Goal: Communication & Community: Answer question/provide support

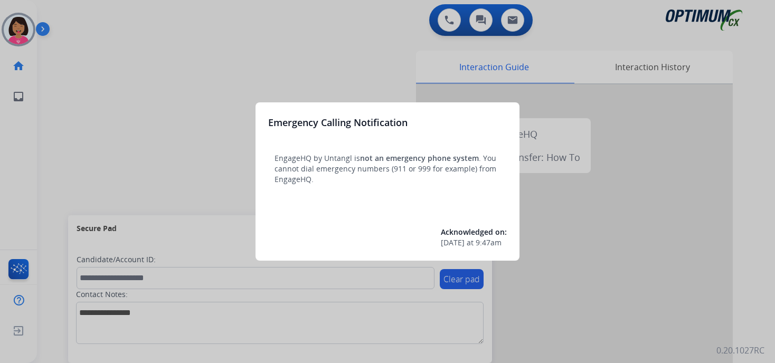
click at [101, 40] on div at bounding box center [387, 181] width 775 height 363
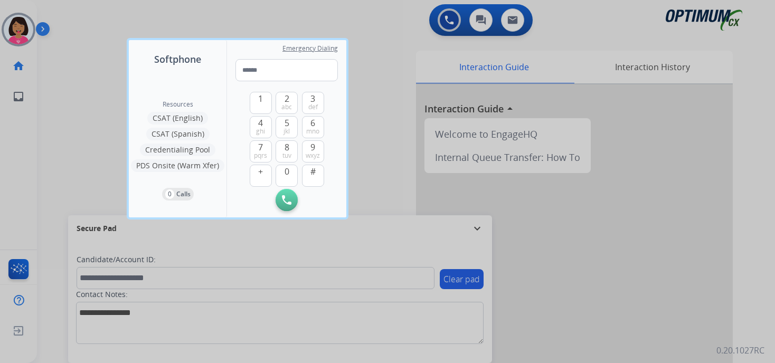
click at [25, 33] on div at bounding box center [387, 181] width 775 height 363
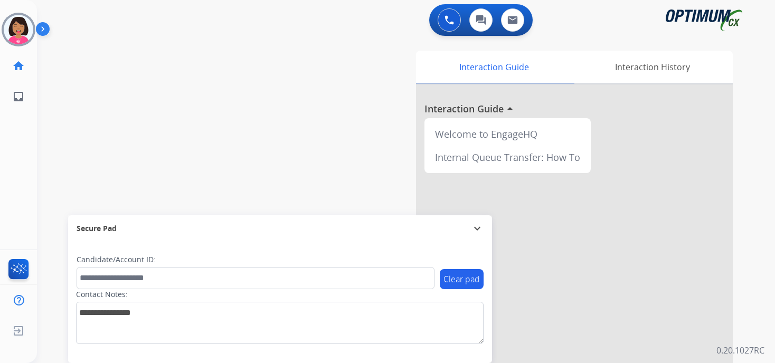
click at [25, 33] on img at bounding box center [19, 30] width 30 height 30
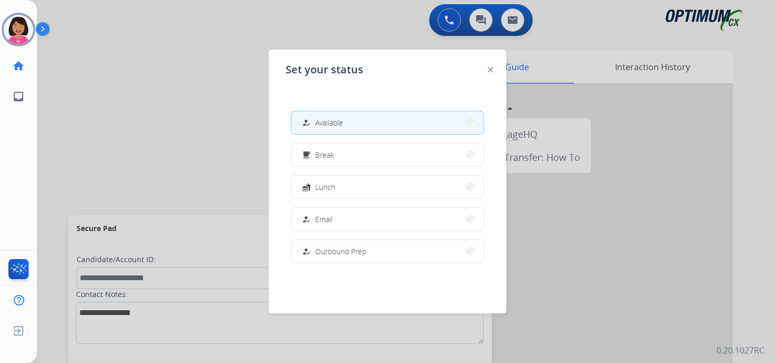
click at [333, 120] on span "Available" at bounding box center [329, 122] width 28 height 11
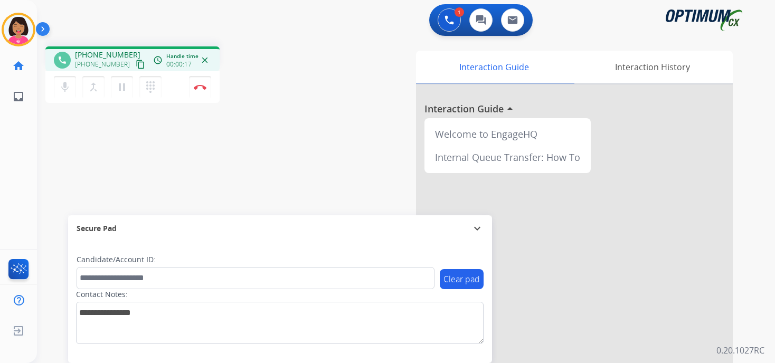
click at [136, 62] on mat-icon "content_copy" at bounding box center [141, 65] width 10 height 10
click at [202, 86] on img at bounding box center [200, 86] width 13 height 5
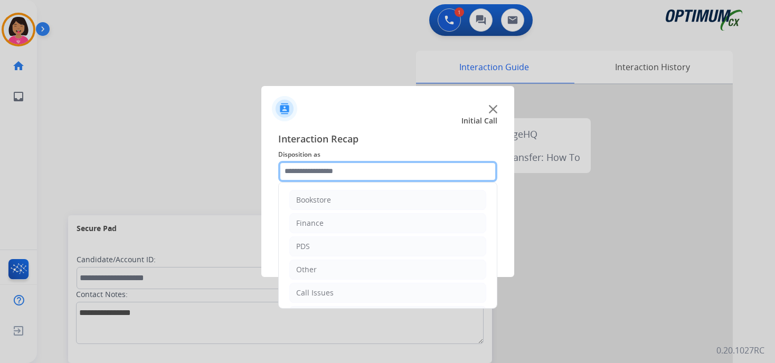
click at [397, 168] on input "text" at bounding box center [387, 171] width 219 height 21
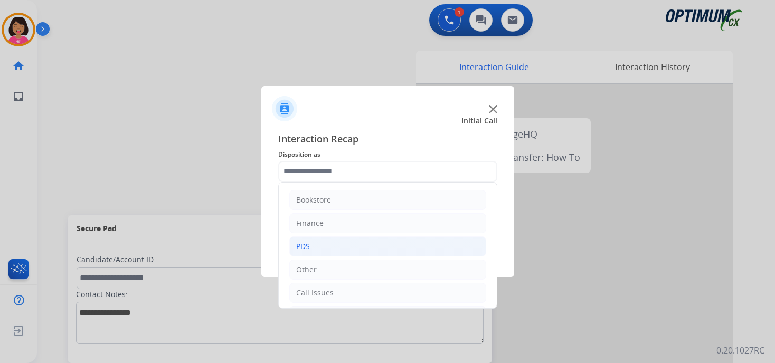
click at [379, 244] on li "PDS" at bounding box center [387, 247] width 197 height 20
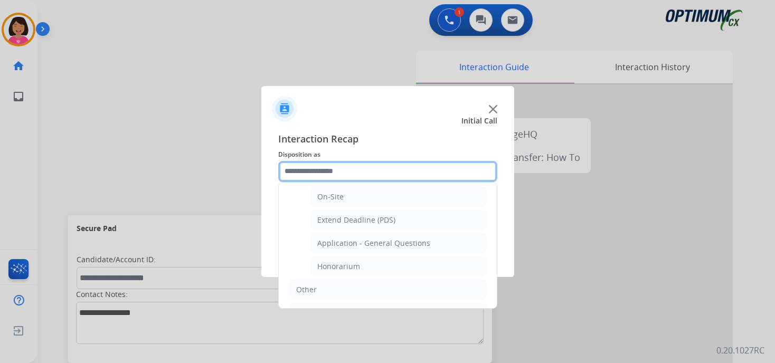
scroll to position [279, 0]
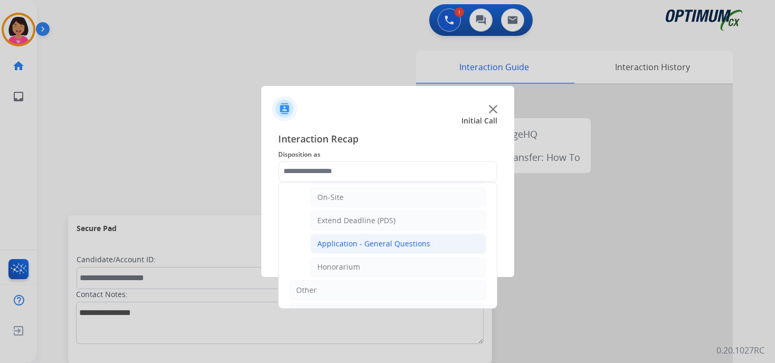
click at [379, 243] on div "Application - General Questions" at bounding box center [373, 244] width 113 height 11
type input "**********"
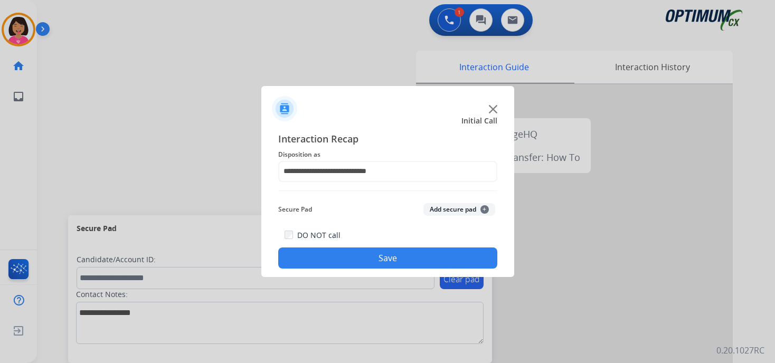
click at [379, 256] on button "Save" at bounding box center [387, 258] width 219 height 21
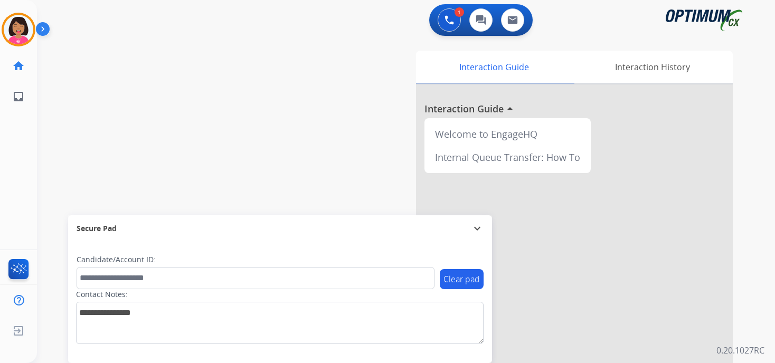
click at [562, 232] on div at bounding box center [574, 281] width 317 height 394
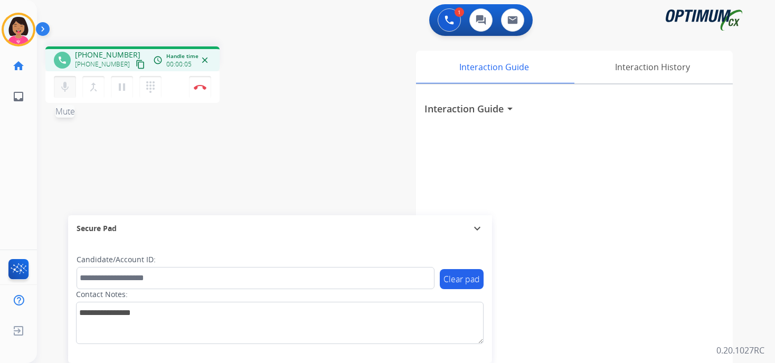
click at [68, 82] on mat-icon "mic" at bounding box center [65, 87] width 13 height 13
click at [68, 82] on mat-icon "mic_off" at bounding box center [65, 87] width 13 height 13
click at [136, 63] on mat-icon "content_copy" at bounding box center [141, 65] width 10 height 10
click at [71, 82] on mat-icon "mic" at bounding box center [65, 87] width 13 height 13
click at [71, 82] on mat-icon "mic_off" at bounding box center [65, 87] width 13 height 13
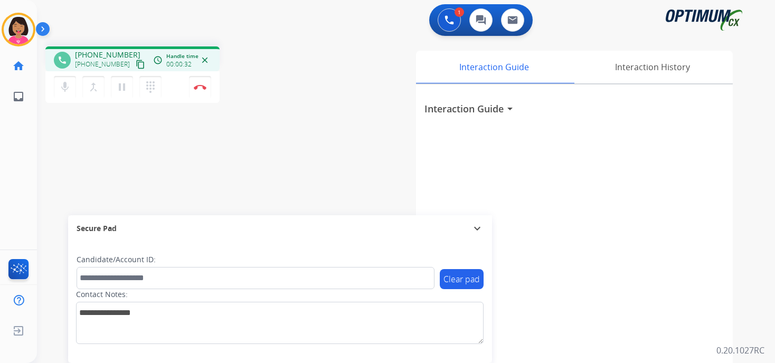
click at [136, 64] on mat-icon "content_copy" at bounding box center [141, 65] width 10 height 10
click at [203, 82] on button "Disconnect" at bounding box center [200, 87] width 22 height 22
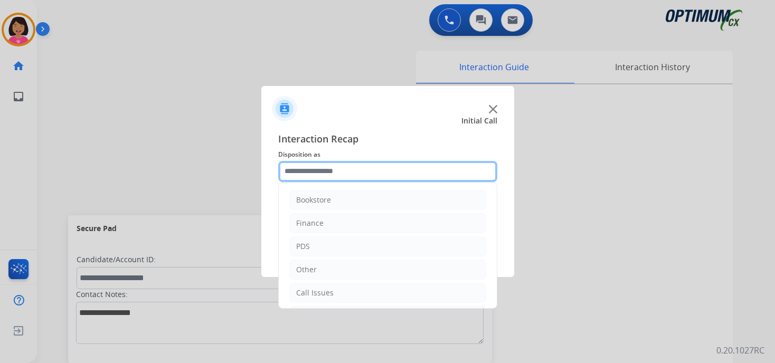
click at [318, 176] on input "text" at bounding box center [387, 171] width 219 height 21
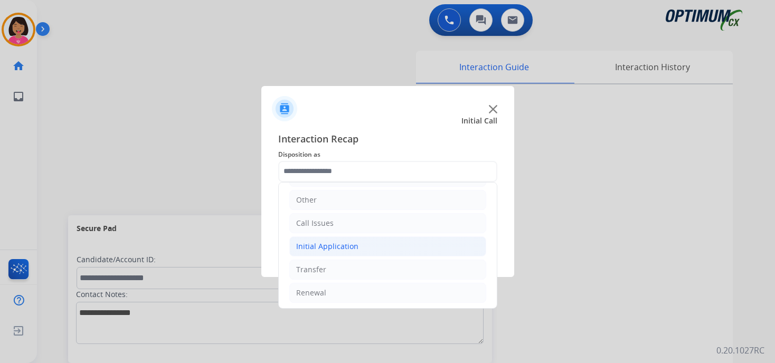
click at [312, 241] on div "Initial Application" at bounding box center [327, 246] width 62 height 11
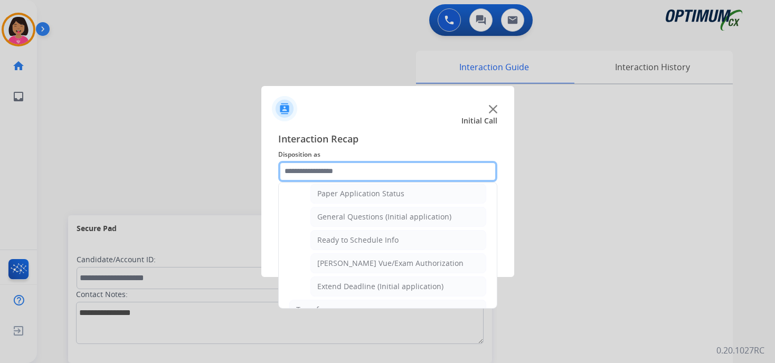
scroll to position [597, 0]
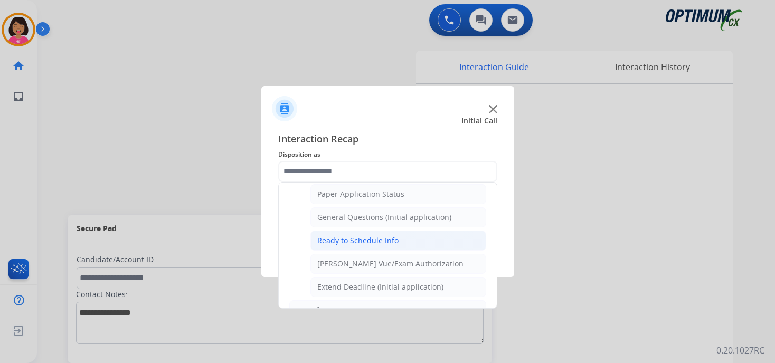
click at [319, 239] on div "Ready to Schedule Info" at bounding box center [357, 240] width 81 height 11
type input "**********"
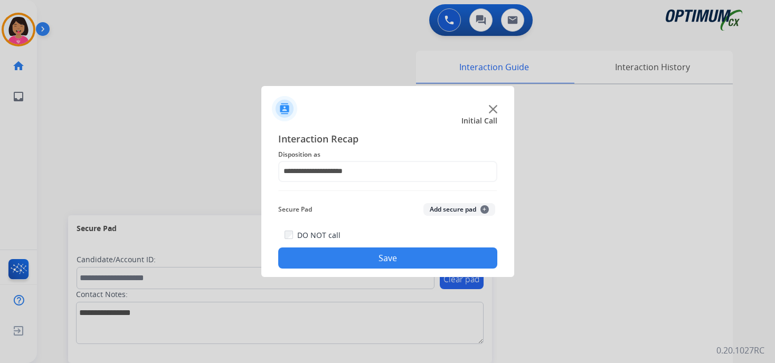
click at [323, 261] on button "Save" at bounding box center [387, 258] width 219 height 21
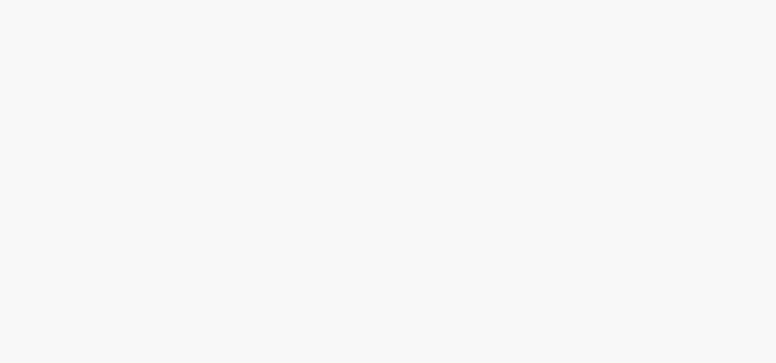
click at [32, 335] on body at bounding box center [388, 181] width 776 height 363
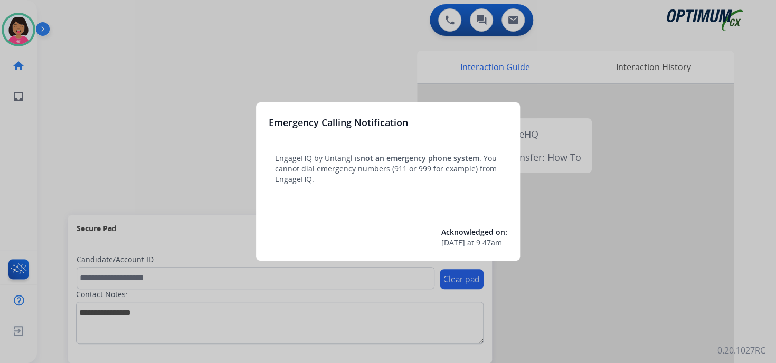
click at [78, 39] on div at bounding box center [388, 181] width 776 height 363
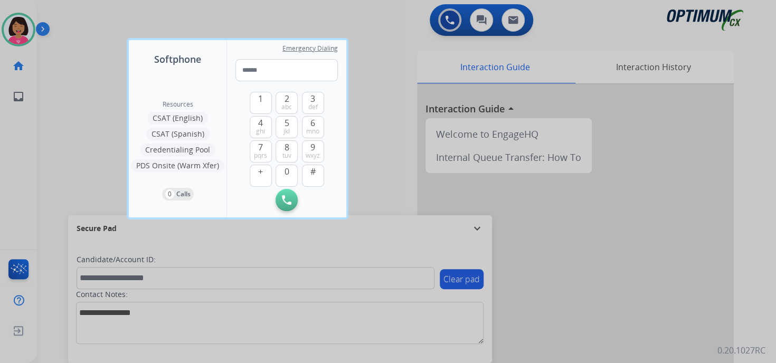
click at [64, 92] on div at bounding box center [388, 181] width 776 height 363
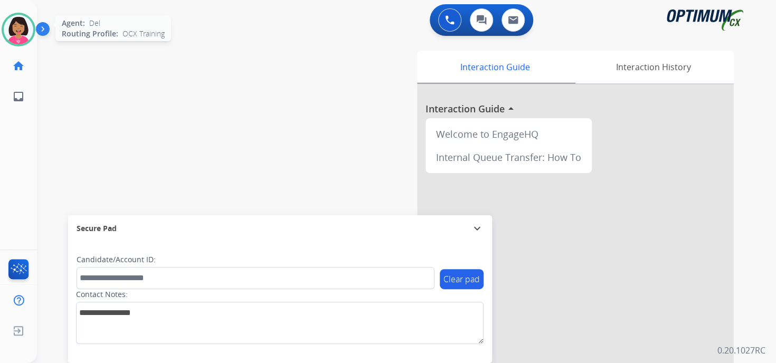
click at [23, 37] on img at bounding box center [19, 30] width 30 height 30
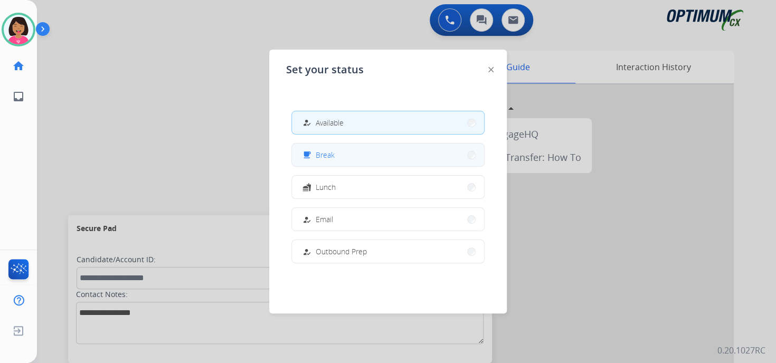
click at [334, 159] on span "Break" at bounding box center [325, 154] width 19 height 11
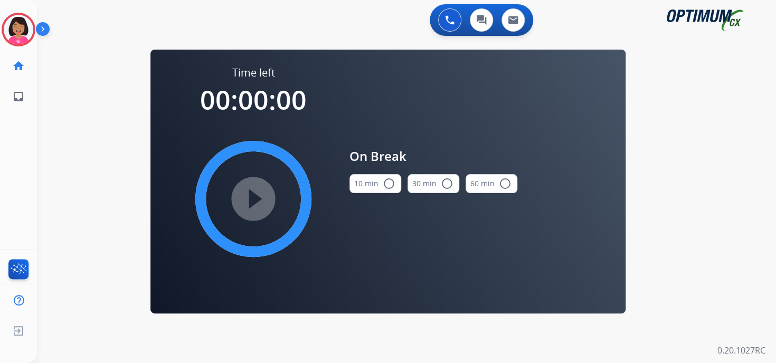
click at [389, 181] on mat-icon "radio_button_unchecked" at bounding box center [389, 183] width 13 height 13
click at [260, 196] on mat-icon "play_circle_filled" at bounding box center [253, 199] width 13 height 13
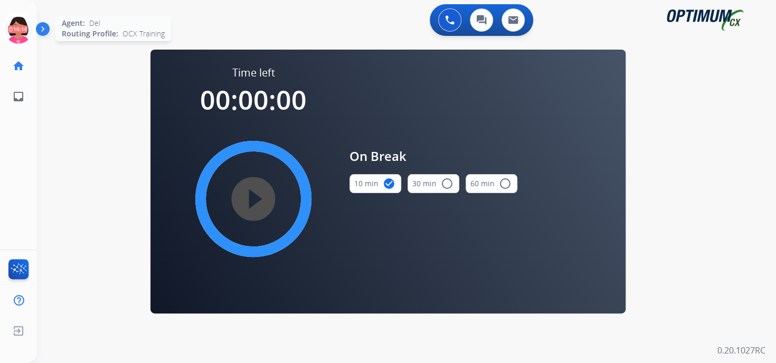
click at [23, 21] on icon at bounding box center [19, 30] width 34 height 34
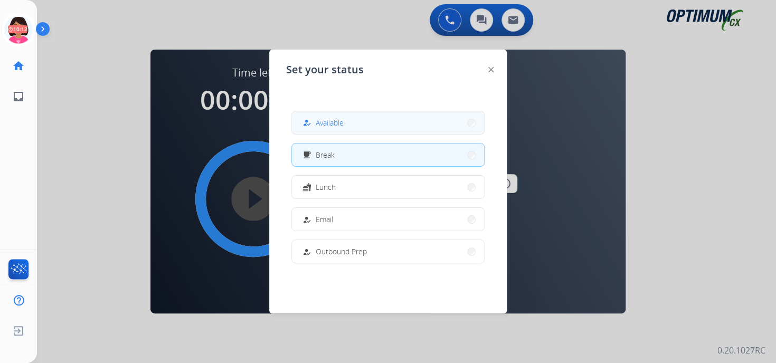
click at [328, 120] on span "Available" at bounding box center [330, 122] width 28 height 11
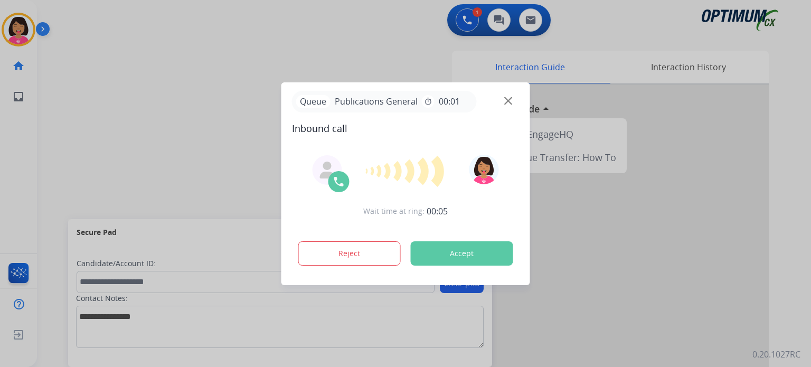
click at [484, 253] on button "Accept" at bounding box center [462, 253] width 102 height 24
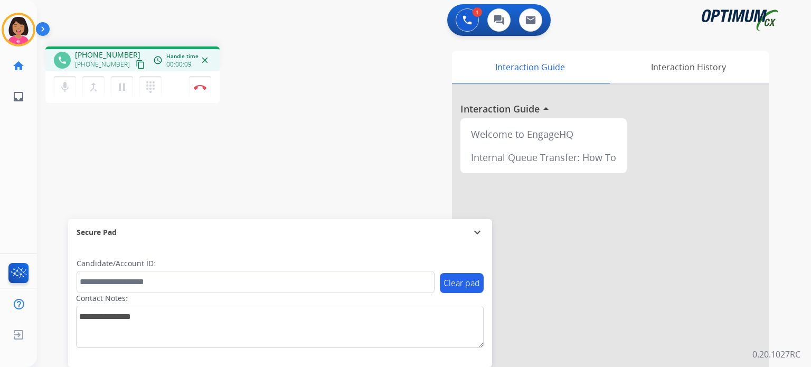
click at [136, 64] on mat-icon "content_copy" at bounding box center [141, 65] width 10 height 10
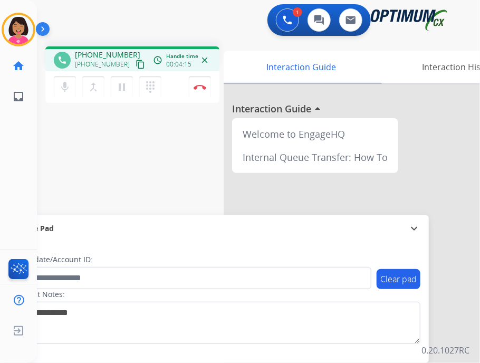
click at [18, 216] on div "Del Busy Edit Avatar Agent: Del Routing Profile: OCX Training home Home Home in…" at bounding box center [18, 181] width 37 height 363
click at [11, 137] on div "Del Busy Edit Avatar Agent: Del Routing Profile: OCX Training home Home Home in…" at bounding box center [18, 181] width 37 height 363
click at [201, 88] on img at bounding box center [200, 86] width 13 height 5
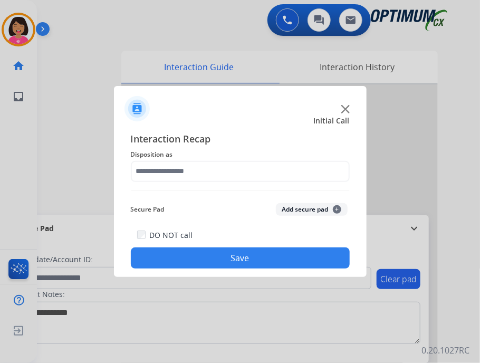
drag, startPoint x: 251, startPoint y: 185, endPoint x: 248, endPoint y: 175, distance: 10.5
click at [250, 185] on div "Interaction Recap Disposition as Secure Pad Add secure pad + DO NOT call Save" at bounding box center [240, 200] width 219 height 138
click at [247, 172] on input "text" at bounding box center [240, 171] width 219 height 21
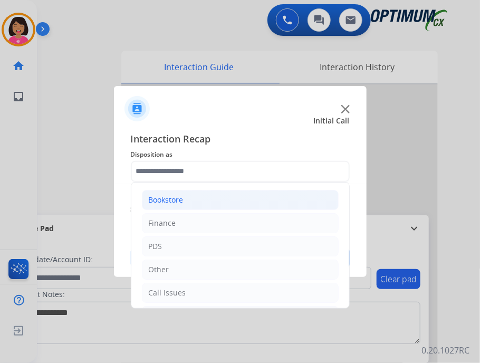
click at [223, 195] on li "Bookstore" at bounding box center [240, 200] width 197 height 20
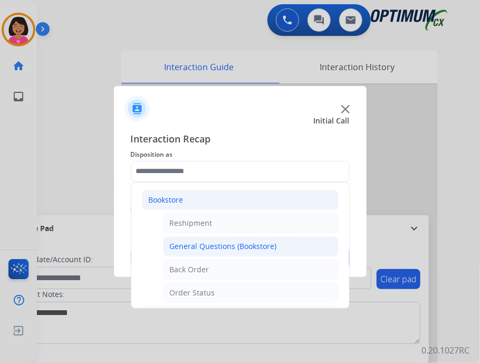
click at [234, 251] on li "General Questions (Bookstore)" at bounding box center [251, 247] width 176 height 20
type input "**********"
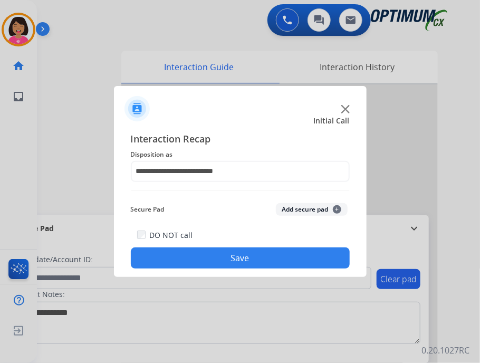
drag, startPoint x: 239, startPoint y: 258, endPoint x: 460, endPoint y: 252, distance: 221.8
click at [239, 257] on button "Save" at bounding box center [240, 258] width 219 height 21
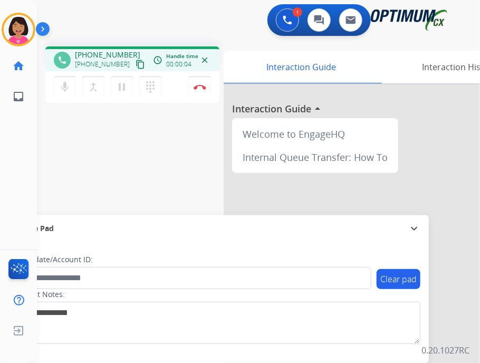
click at [22, 145] on div "Del Busy Edit Avatar Agent: Del Routing Profile: OCX Training home Home Home in…" at bounding box center [18, 181] width 37 height 363
click at [134, 67] on button "content_copy" at bounding box center [140, 64] width 13 height 13
click at [29, 150] on div "Del Busy Edit Avatar Agent: Del Routing Profile: OCX Training home Home Home in…" at bounding box center [18, 181] width 37 height 363
click at [70, 81] on mat-icon "mic" at bounding box center [65, 87] width 13 height 13
drag, startPoint x: 8, startPoint y: 220, endPoint x: 12, endPoint y: 213, distance: 7.8
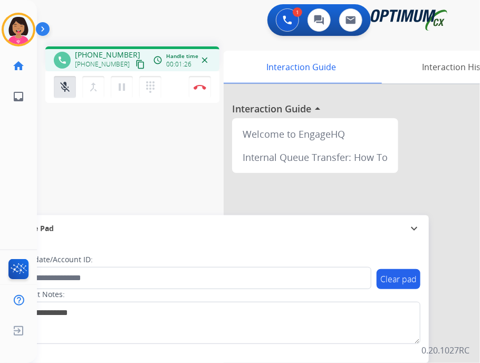
click at [11, 215] on div "Del Busy Edit Avatar Agent: Del Routing Profile: OCX Training home Home Home in…" at bounding box center [18, 181] width 37 height 363
click at [73, 93] on button "mic_off Mute" at bounding box center [65, 87] width 22 height 22
click at [5, 130] on div "Del Busy Edit Avatar Agent: Del Routing Profile: OCX Training home Home Home in…" at bounding box center [18, 181] width 37 height 363
click at [63, 88] on span "Emails" at bounding box center [57, 97] width 30 height 19
click at [59, 84] on mat-icon "mic" at bounding box center [65, 87] width 13 height 13
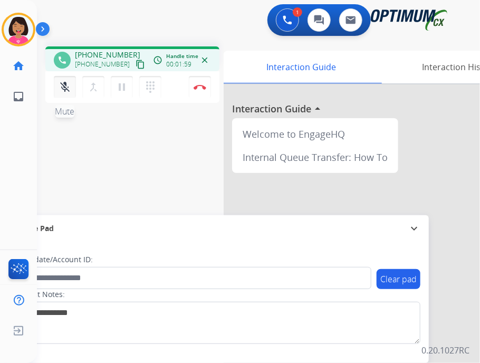
click at [72, 87] on button "mic_off Mute" at bounding box center [65, 87] width 22 height 22
click at [72, 87] on button "mic Mute" at bounding box center [65, 87] width 22 height 22
click at [63, 94] on button "mic_off Mute" at bounding box center [65, 87] width 22 height 22
click at [63, 94] on button "mic Mute" at bounding box center [65, 87] width 22 height 22
click at [59, 94] on button "mic_off Mute" at bounding box center [65, 87] width 22 height 22
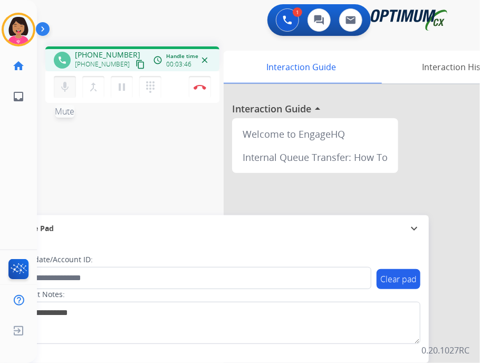
click at [64, 92] on mat-icon "mic" at bounding box center [65, 87] width 13 height 13
click at [64, 92] on mat-icon "mic_off" at bounding box center [65, 87] width 13 height 13
drag, startPoint x: 11, startPoint y: 158, endPoint x: 39, endPoint y: 122, distance: 45.1
click at [10, 158] on div "Del Busy Edit Avatar Agent: Del Routing Profile: OCX Training home Home Home in…" at bounding box center [18, 181] width 37 height 363
click at [68, 88] on mat-icon "mic" at bounding box center [65, 87] width 13 height 13
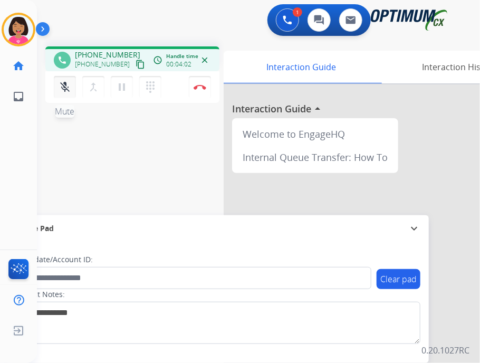
click at [68, 88] on mat-icon "mic_off" at bounding box center [65, 87] width 13 height 13
drag, startPoint x: 7, startPoint y: 145, endPoint x: 17, endPoint y: 144, distance: 10.2
click at [7, 145] on div "Del Busy Edit Avatar Agent: Del Routing Profile: OCX Training home Home Home in…" at bounding box center [18, 181] width 37 height 363
click at [61, 86] on mat-icon "mic" at bounding box center [65, 87] width 13 height 13
click at [5, 198] on div "Del Busy Edit Avatar Agent: Del Routing Profile: OCX Training home Home Home in…" at bounding box center [18, 181] width 37 height 363
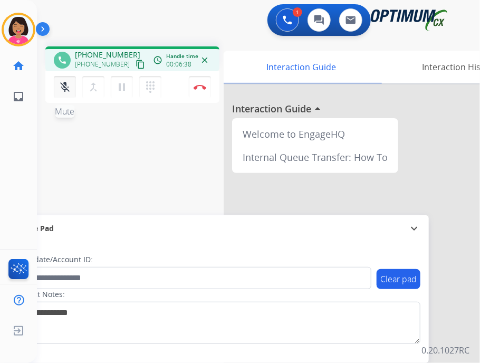
click at [59, 88] on mat-icon "mic_off" at bounding box center [65, 87] width 13 height 13
click at [12, 199] on div "Del Busy Edit Avatar Agent: Del Routing Profile: OCX Training home Home Home in…" at bounding box center [18, 181] width 37 height 363
click at [70, 90] on mat-icon "mic" at bounding box center [65, 87] width 13 height 13
drag, startPoint x: 23, startPoint y: 143, endPoint x: 43, endPoint y: 111, distance: 37.5
click at [23, 143] on div "Del Busy Edit Avatar Agent: Del Routing Profile: OCX Training home Home Home in…" at bounding box center [18, 181] width 37 height 363
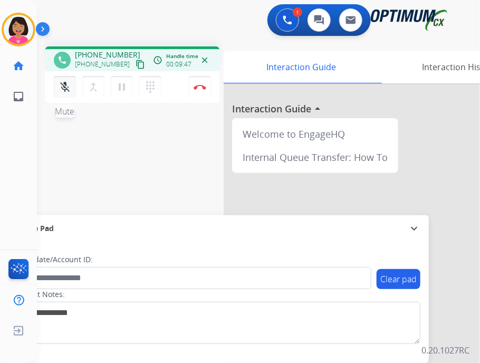
click at [71, 87] on mat-icon "mic_off" at bounding box center [65, 87] width 13 height 13
click at [15, 152] on div "Del Busy Edit Avatar Agent: Del Routing Profile: OCX Training home Home Home in…" at bounding box center [18, 181] width 37 height 363
click at [21, 139] on div "Del Busy Edit Avatar Agent: Del Routing Profile: OCX Training home Home Home in…" at bounding box center [18, 181] width 37 height 363
click at [27, 137] on div "Del Busy Edit Avatar Agent: Del Routing Profile: OCX Training home Home Home in…" at bounding box center [18, 181] width 37 height 363
click at [199, 88] on img at bounding box center [200, 86] width 13 height 5
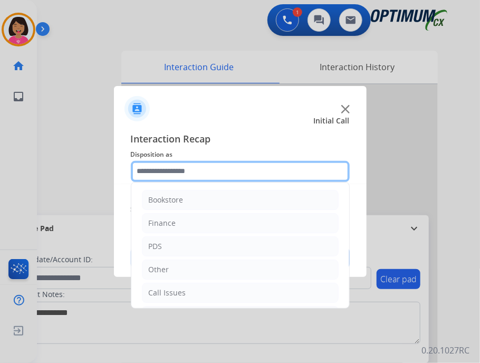
click at [183, 167] on input "text" at bounding box center [240, 171] width 219 height 21
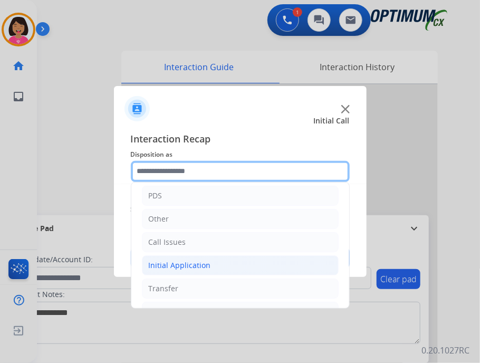
scroll to position [70, 0]
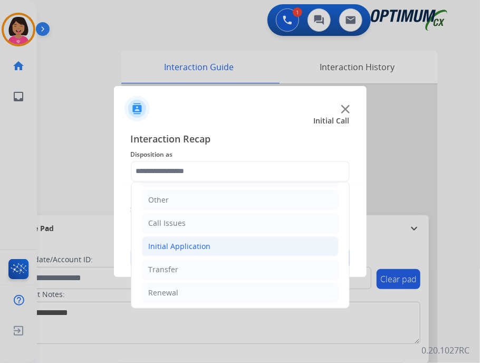
click at [213, 243] on li "Initial Application" at bounding box center [240, 247] width 197 height 20
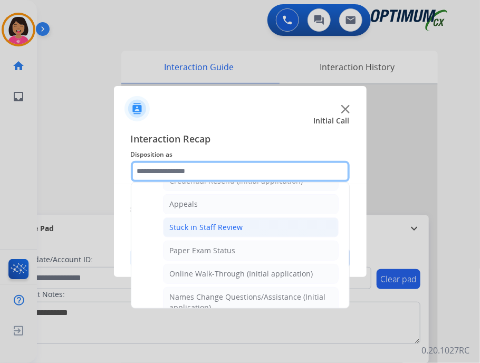
scroll to position [175, 0]
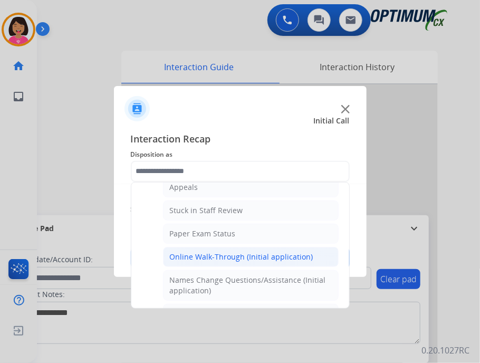
click at [207, 254] on div "Online Walk-Through (Initial application)" at bounding box center [242, 257] width 144 height 11
type input "**********"
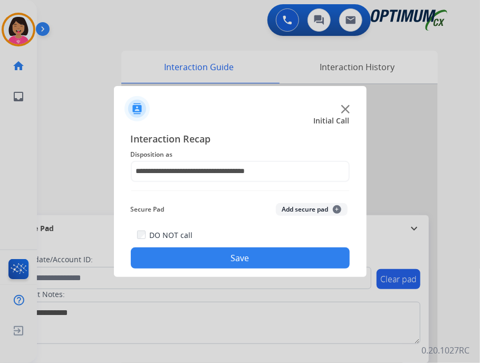
click at [210, 253] on button "Save" at bounding box center [240, 258] width 219 height 21
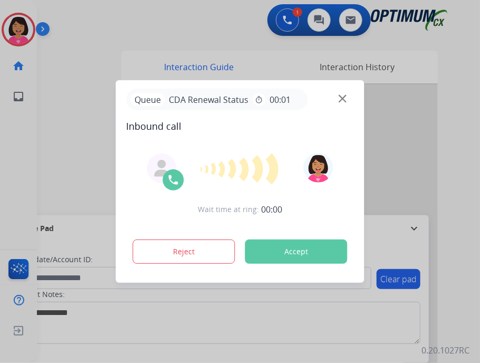
click at [13, 176] on div at bounding box center [240, 181] width 480 height 363
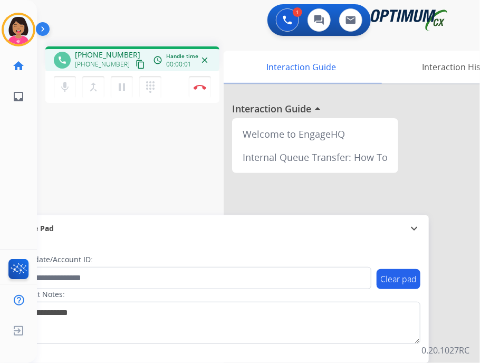
click at [136, 67] on mat-icon "content_copy" at bounding box center [141, 65] width 10 height 10
drag, startPoint x: 9, startPoint y: 133, endPoint x: 121, endPoint y: 110, distance: 114.7
click at [9, 133] on div "Del Busy Edit Avatar Agent: Del Routing Profile: OCX Training home Home Home in…" at bounding box center [18, 181] width 37 height 363
click at [204, 84] on img at bounding box center [200, 86] width 13 height 5
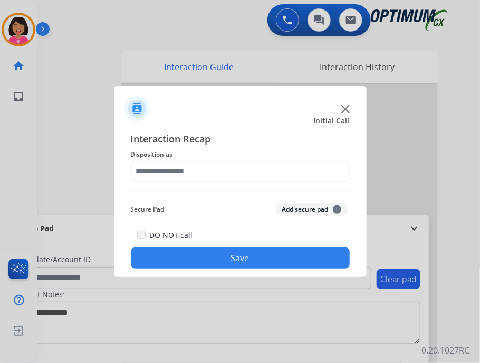
click at [26, 121] on div at bounding box center [240, 181] width 480 height 363
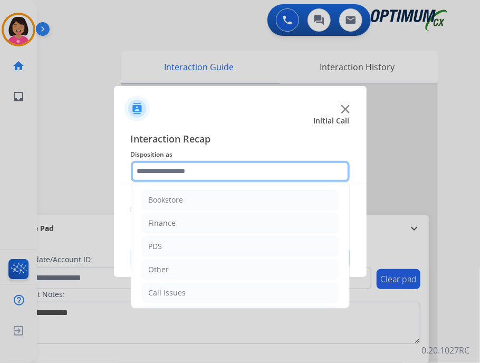
click at [266, 172] on input "text" at bounding box center [240, 171] width 219 height 21
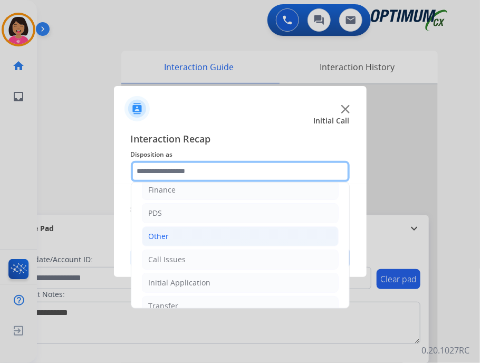
scroll to position [70, 0]
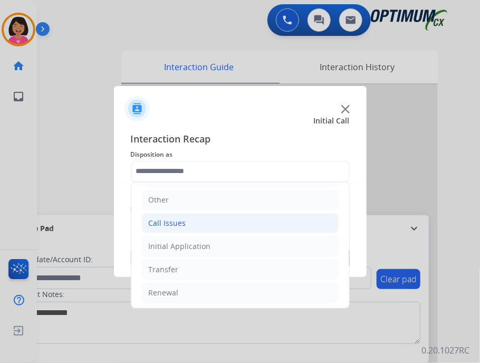
click at [275, 219] on li "Call Issues" at bounding box center [240, 223] width 197 height 20
click at [273, 265] on div "Wrong Number/Wrong Department" at bounding box center [233, 270] width 126 height 11
type input "**********"
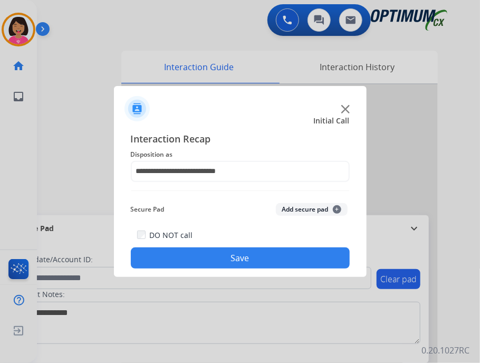
click at [273, 251] on button "Save" at bounding box center [240, 258] width 219 height 21
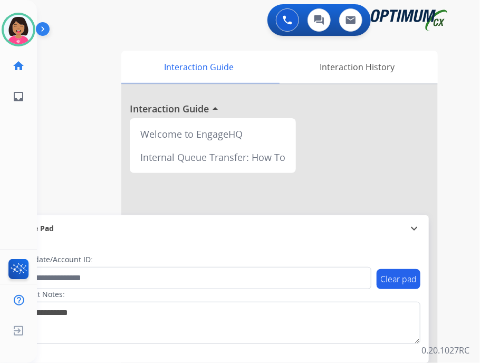
click at [8, 183] on div "Del Available Edit Avatar Agent: Del Routing Profile: OCX Training home Home Ho…" at bounding box center [18, 181] width 37 height 363
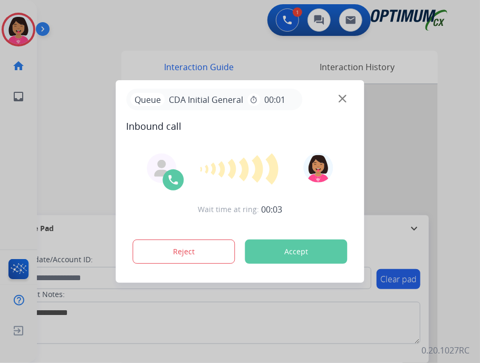
click at [344, 100] on img at bounding box center [343, 99] width 8 height 8
click at [27, 203] on div at bounding box center [240, 181] width 480 height 363
click at [342, 98] on img at bounding box center [343, 99] width 8 height 8
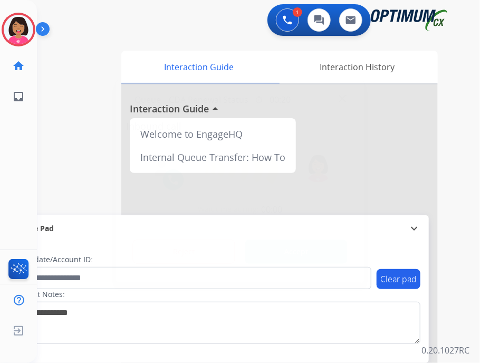
click at [10, 145] on div at bounding box center [240, 181] width 480 height 363
click at [342, 100] on img at bounding box center [343, 99] width 8 height 8
drag, startPoint x: 23, startPoint y: 25, endPoint x: 33, endPoint y: 35, distance: 13.8
click at [23, 26] on img at bounding box center [19, 30] width 30 height 30
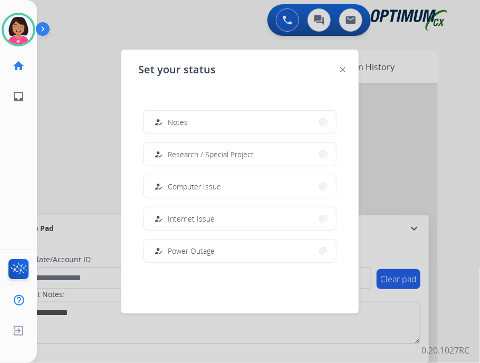
scroll to position [263, 0]
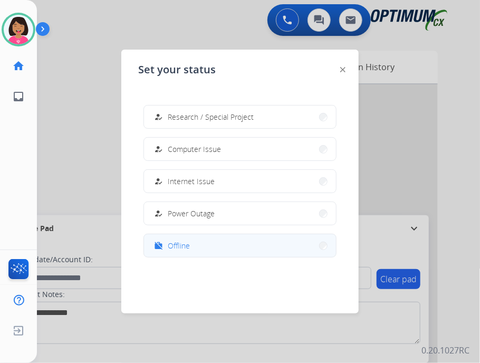
click at [162, 244] on mat-icon "work_off" at bounding box center [159, 245] width 9 height 9
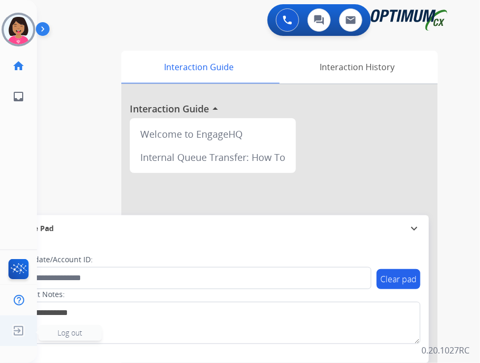
click at [21, 333] on img at bounding box center [18, 331] width 19 height 20
